Goal: Task Accomplishment & Management: Complete application form

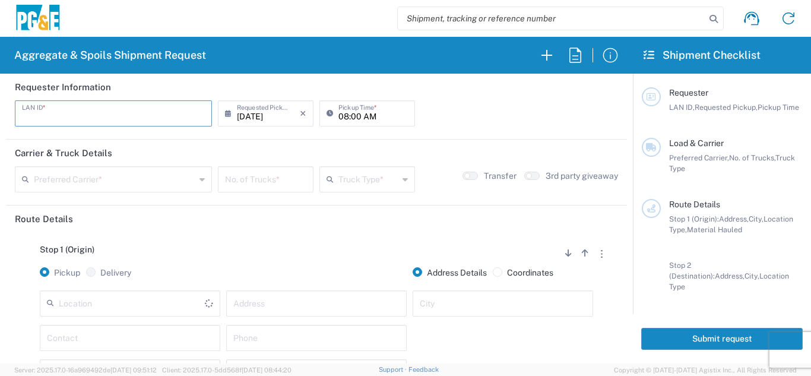
click at [121, 115] on input "text" at bounding box center [113, 112] width 183 height 21
type input "TAAA"
click at [340, 115] on input "08:00 AM" at bounding box center [372, 112] width 69 height 21
click at [354, 114] on input "06:00 AM" at bounding box center [372, 112] width 69 height 21
type input "06:30 AM"
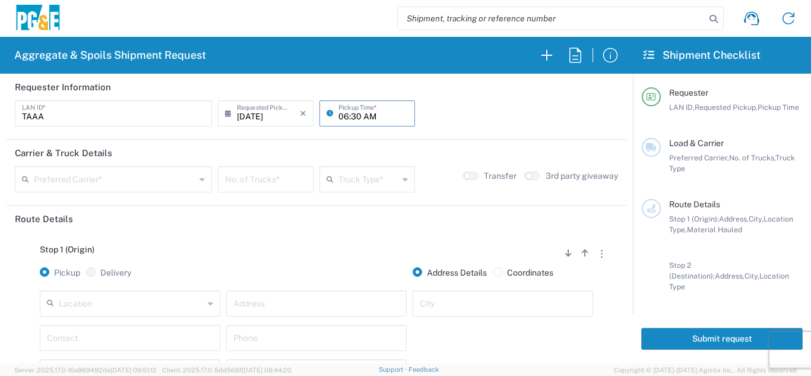
click at [119, 165] on header "Carrier & Truck Details" at bounding box center [316, 153] width 621 height 27
click at [77, 189] on div "Preferred Carrier *" at bounding box center [113, 179] width 197 height 26
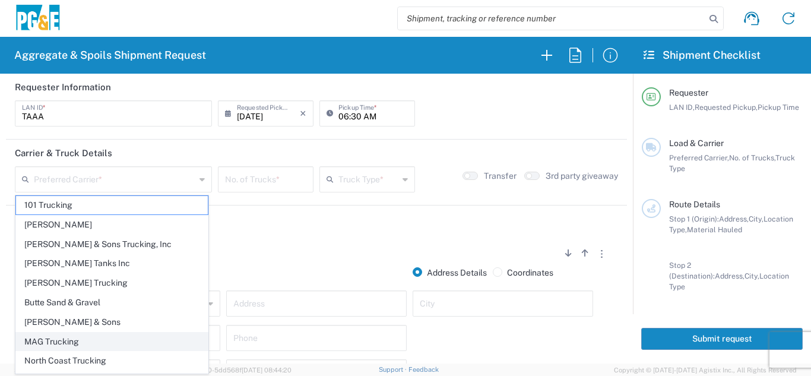
click at [55, 337] on span "MAG Trucking" at bounding box center [112, 342] width 192 height 18
type input "MAG Trucking"
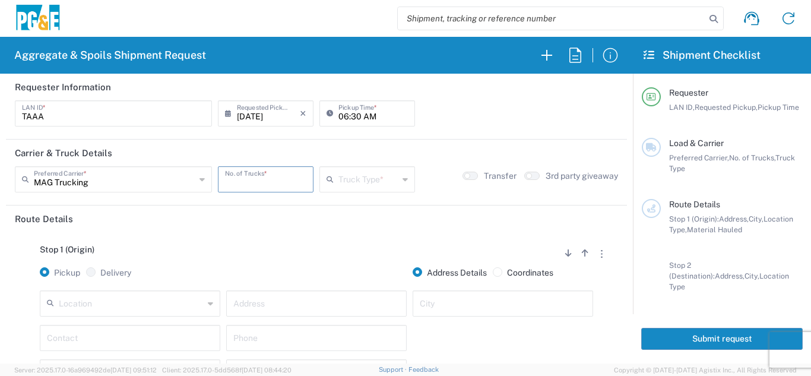
click at [244, 178] on input "number" at bounding box center [265, 178] width 81 height 21
type input "5"
click at [368, 176] on input "text" at bounding box center [368, 178] width 60 height 21
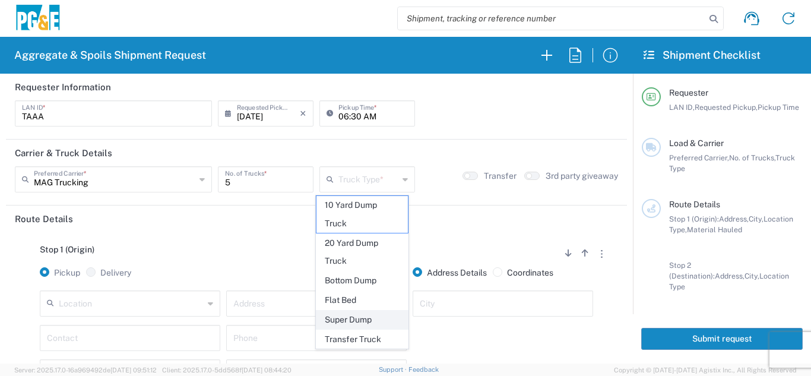
click at [348, 315] on span "Super Dump" at bounding box center [362, 320] width 92 height 18
type input "Super Dump"
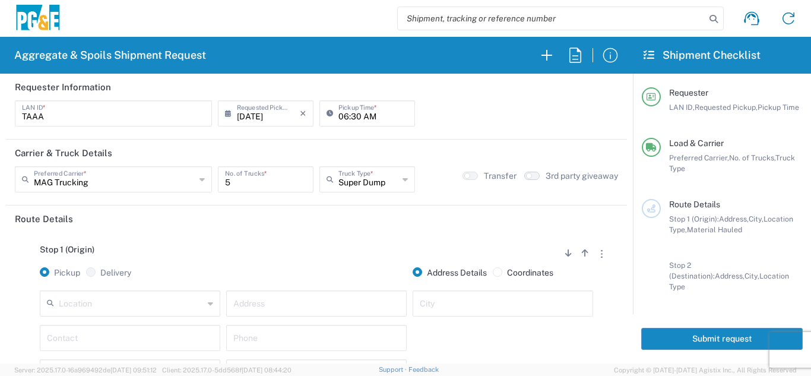
click at [526, 175] on small "button" at bounding box center [529, 176] width 6 height 6
drag, startPoint x: 334, startPoint y: 229, endPoint x: 147, endPoint y: 238, distance: 186.7
click at [330, 229] on header "Route Details" at bounding box center [316, 218] width 621 height 27
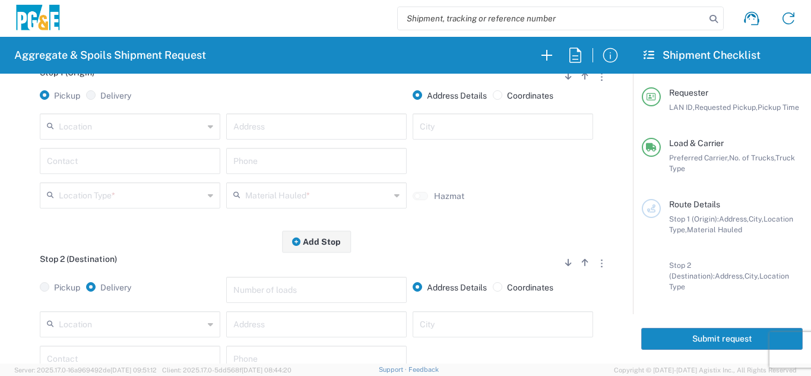
scroll to position [178, 0]
click at [153, 129] on input "text" at bounding box center [131, 124] width 145 height 21
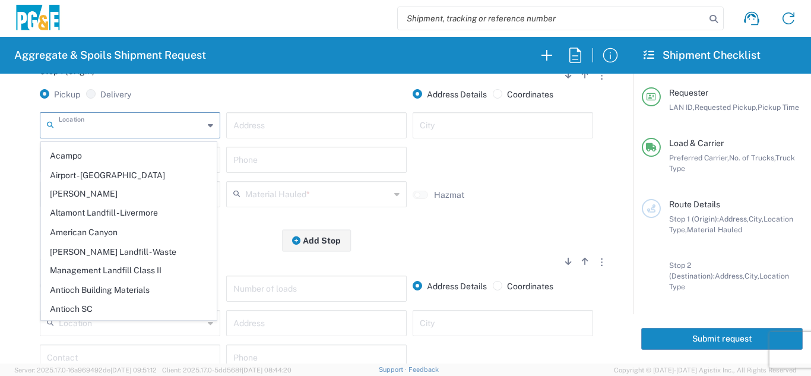
scroll to position [119, 0]
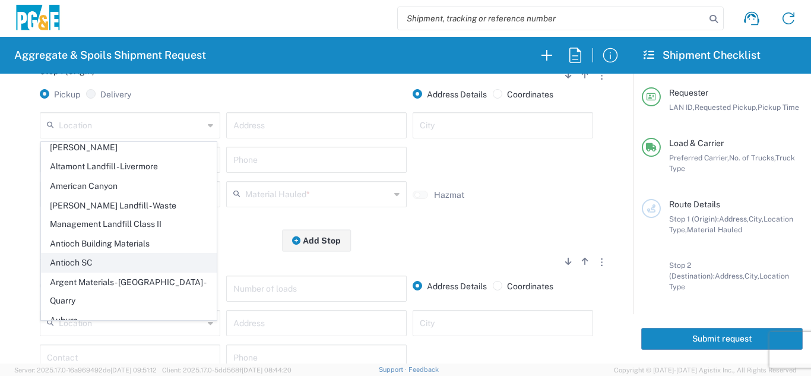
click at [87, 254] on span "Antioch SC" at bounding box center [129, 263] width 175 height 18
type input "Antioch SC"
type input "[STREET_ADDRESS]"
type input "Antioch"
type input "Business No Loading Dock"
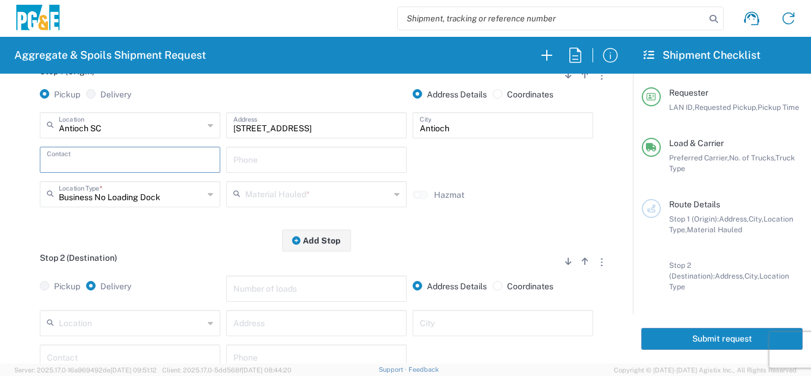
click at [107, 154] on input "text" at bounding box center [130, 158] width 166 height 21
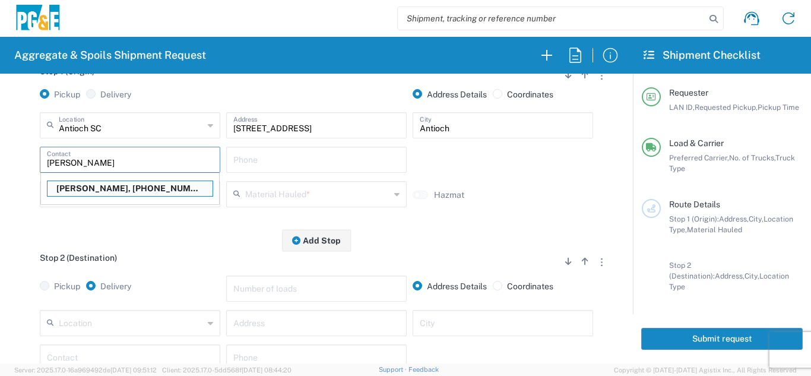
click at [128, 190] on p "[PERSON_NAME], [PHONE_NUMBER]" at bounding box center [130, 188] width 165 height 15
type input "[PERSON_NAME]"
type input "[PHONE_NUMBER]"
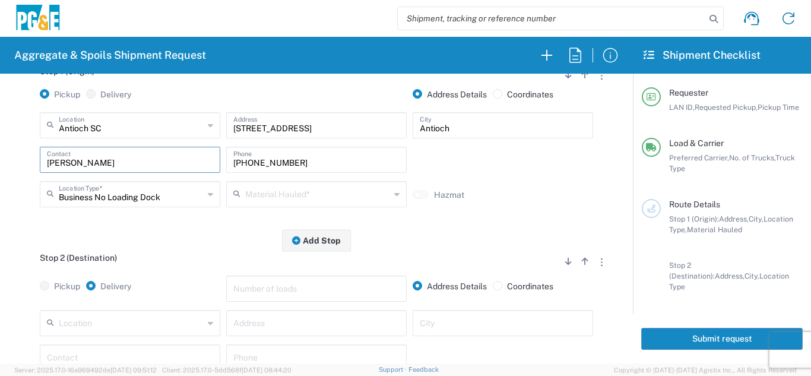
click at [291, 195] on input "text" at bounding box center [317, 193] width 145 height 21
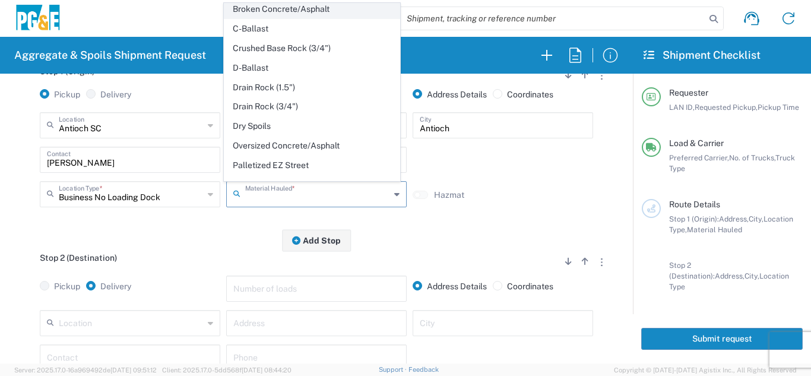
scroll to position [178, 0]
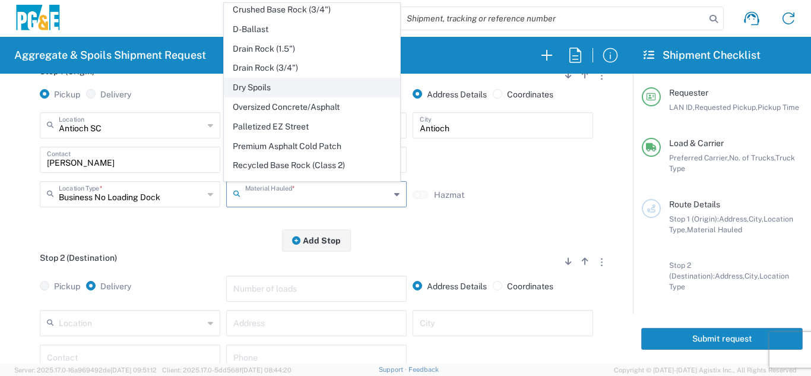
click at [266, 85] on span "Dry Spoils" at bounding box center [311, 87] width 175 height 18
type input "Dry Spoils"
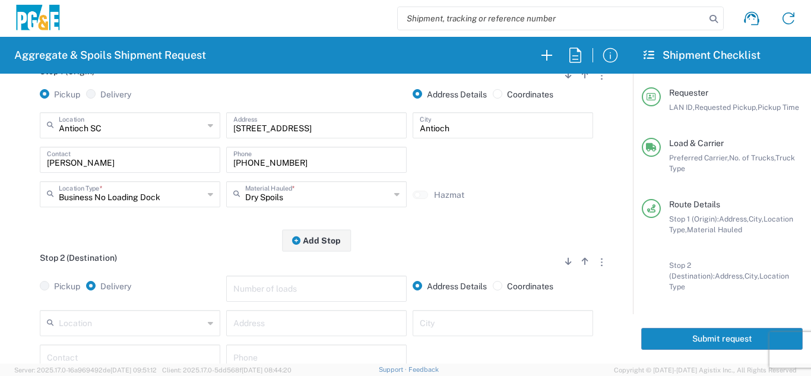
click at [248, 236] on div "Stop 1 (Origin) Add Stop Above Add Stop Below Remove Stop Pickup Delivery Addre…" at bounding box center [316, 147] width 603 height 186
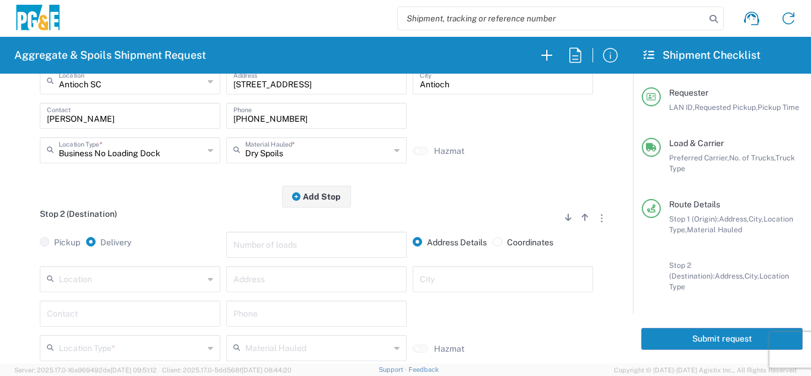
scroll to position [297, 0]
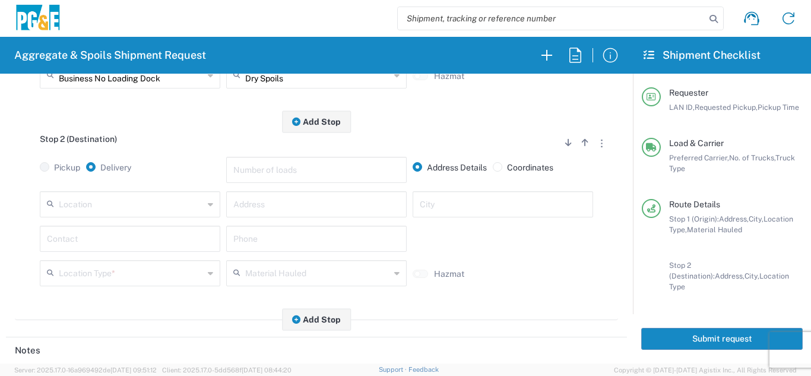
click at [270, 209] on input "text" at bounding box center [316, 203] width 166 height 21
type input "[STREET_ADDRESS]"
click at [422, 205] on input "text" at bounding box center [503, 203] width 166 height 21
type input "Brentwood"
click at [131, 236] on input "text" at bounding box center [130, 237] width 166 height 21
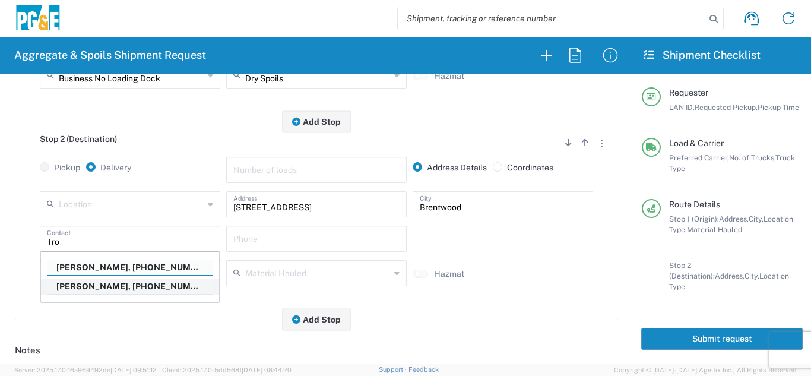
click at [110, 287] on p "[PERSON_NAME], [PHONE_NUMBER]" at bounding box center [130, 286] width 165 height 15
type input "[PERSON_NAME]"
type input "[PHONE_NUMBER]"
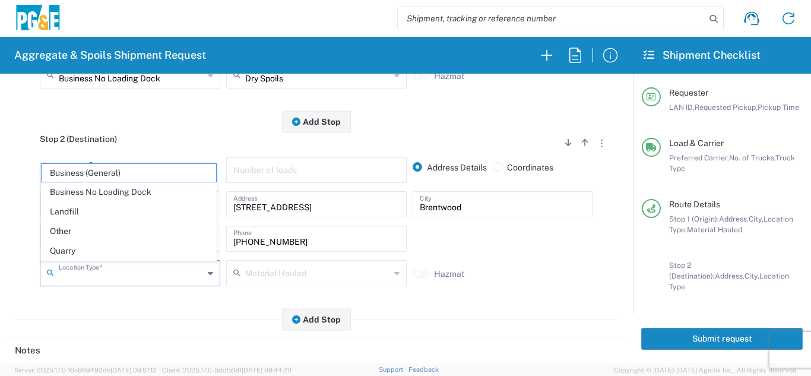
click at [124, 278] on input "text" at bounding box center [131, 272] width 145 height 21
click at [64, 233] on span "Other" at bounding box center [129, 231] width 175 height 18
type input "Other"
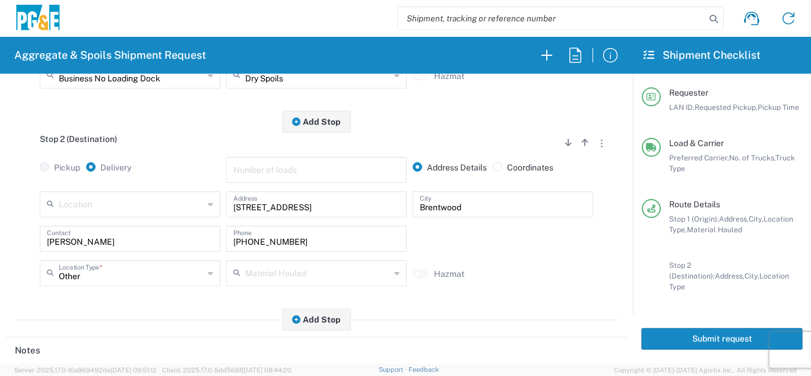
click at [133, 318] on div "Stop 2 (Destination) Add Stop Above Add Stop Below Remove Stop Pickup Delivery …" at bounding box center [316, 221] width 603 height 198
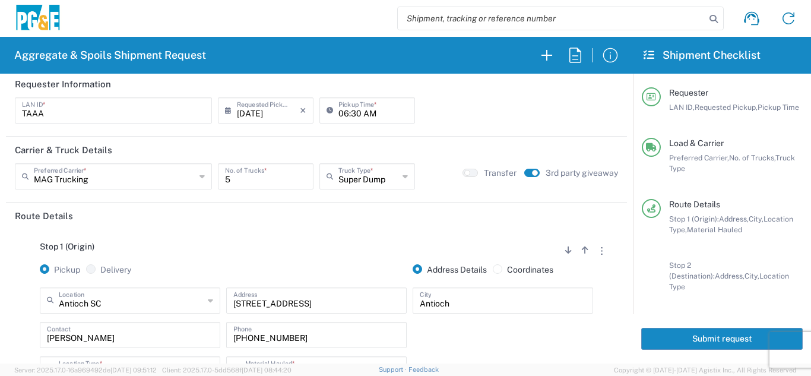
scroll to position [0, 0]
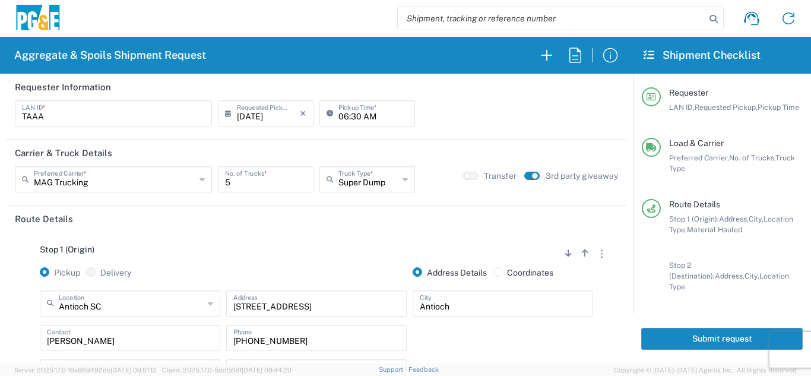
click at [704, 336] on button "Submit request" at bounding box center [722, 339] width 162 height 22
